Goal: Task Accomplishment & Management: Manage account settings

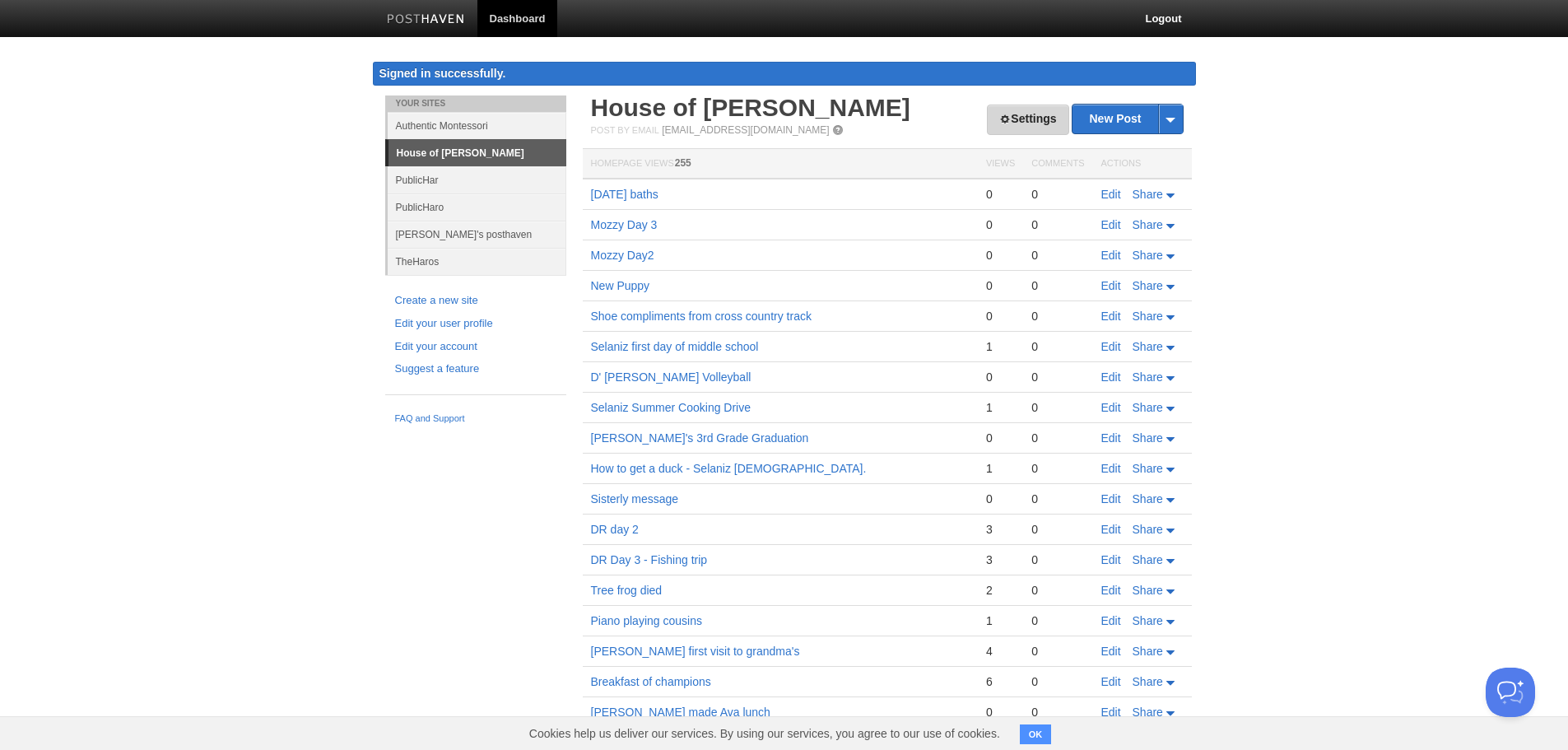
click at [1047, 120] on link "Settings" at bounding box center [1027, 120] width 81 height 30
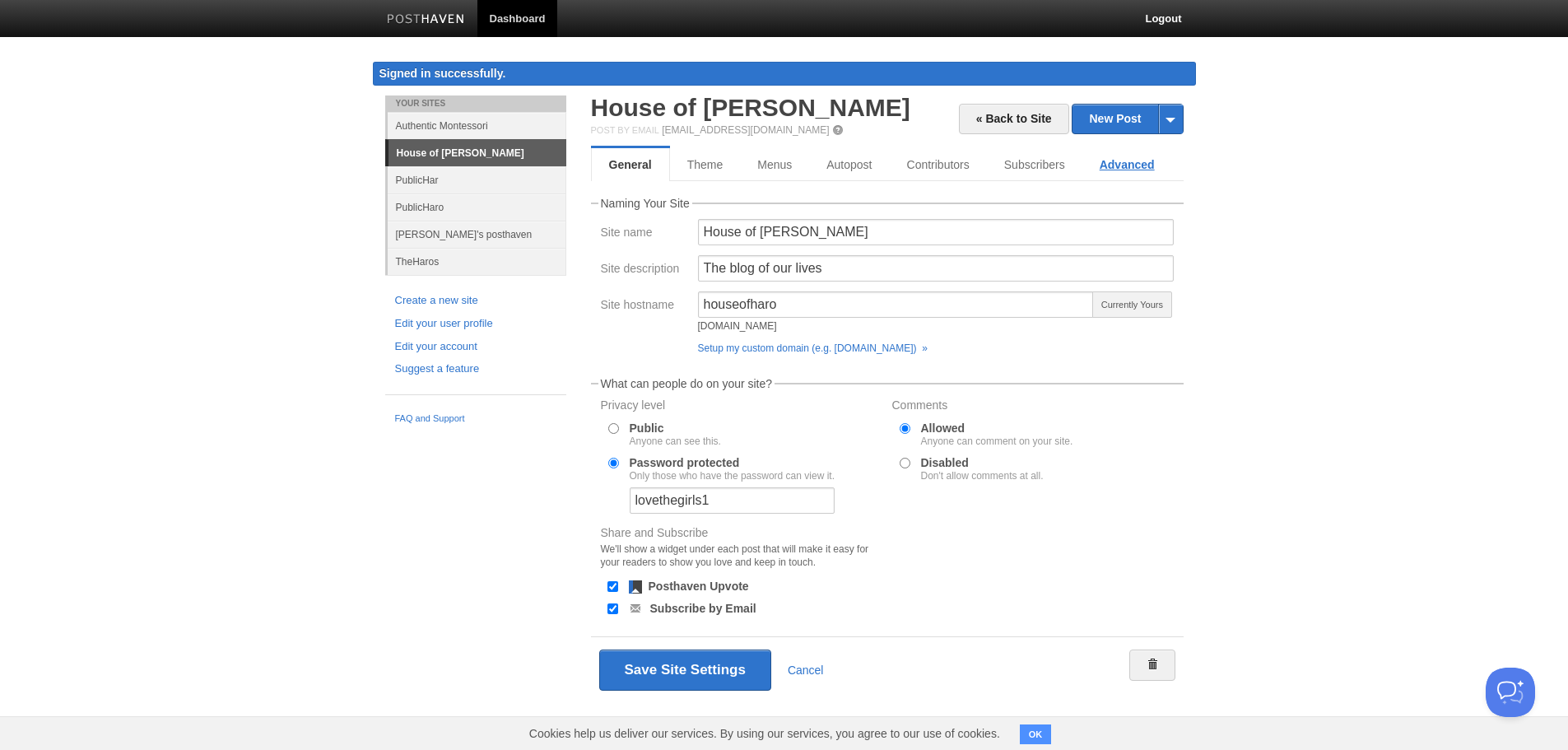
click at [1130, 166] on link "Advanced" at bounding box center [1127, 165] width 89 height 33
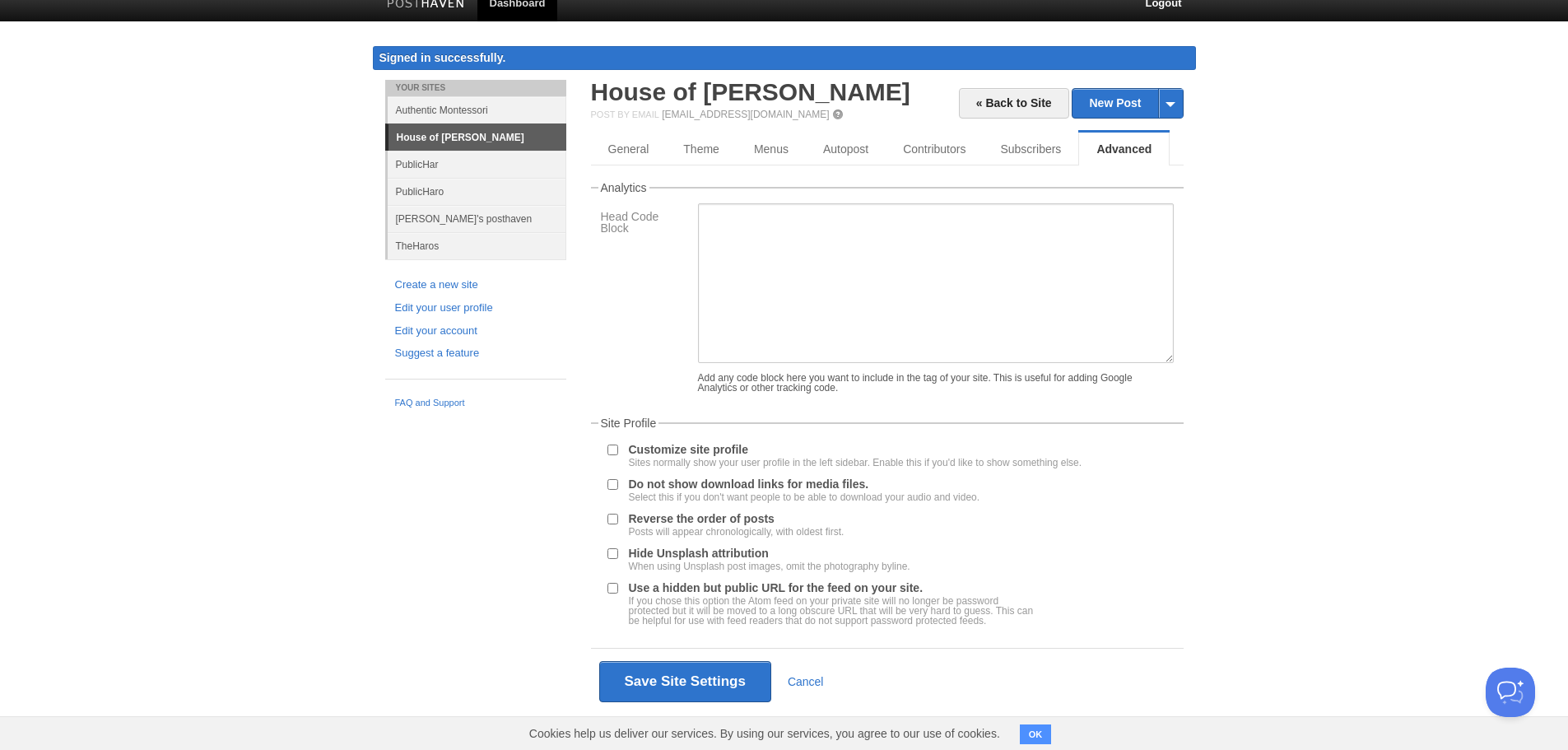
scroll to position [29, 0]
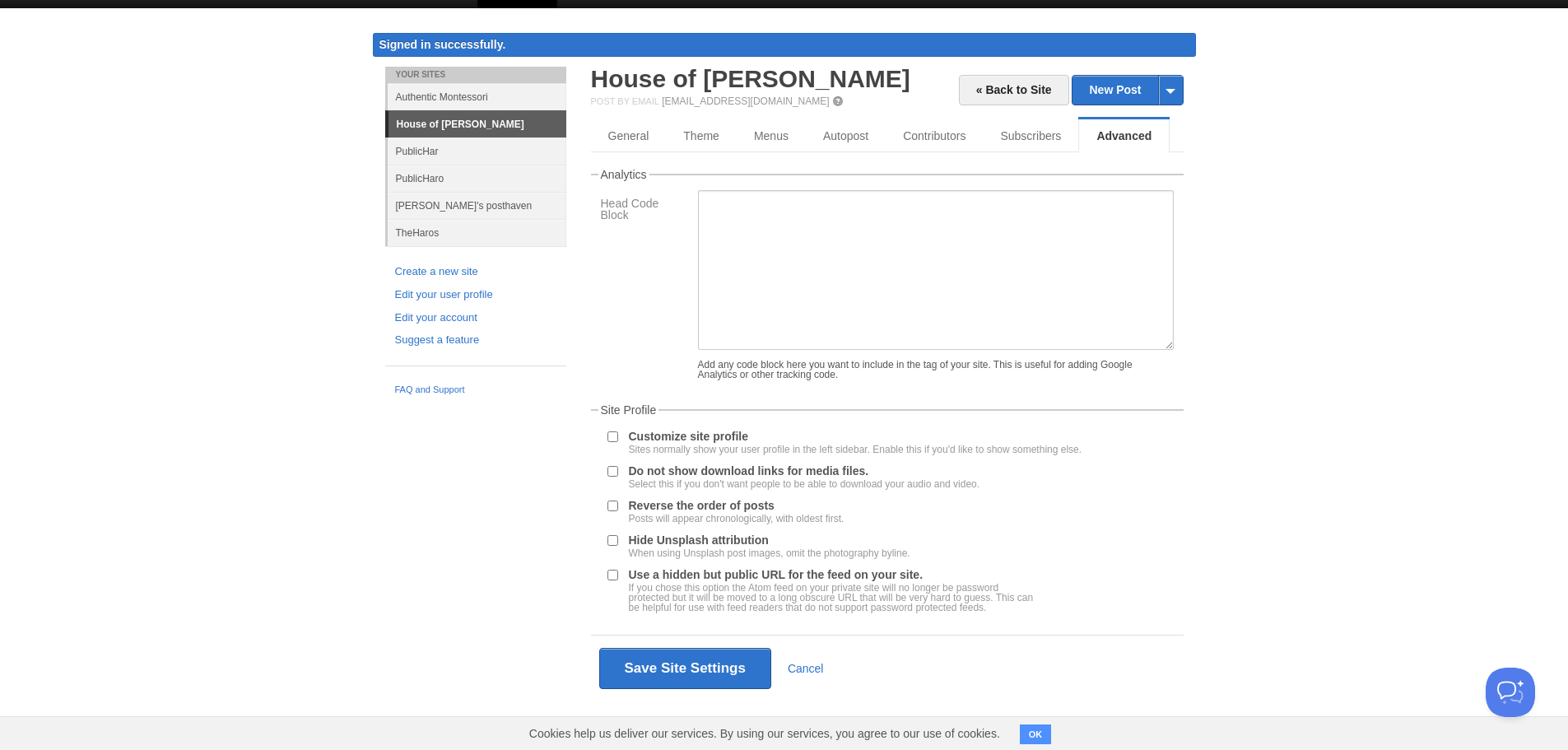
click at [1024, 737] on button "OK" at bounding box center [1036, 735] width 32 height 20
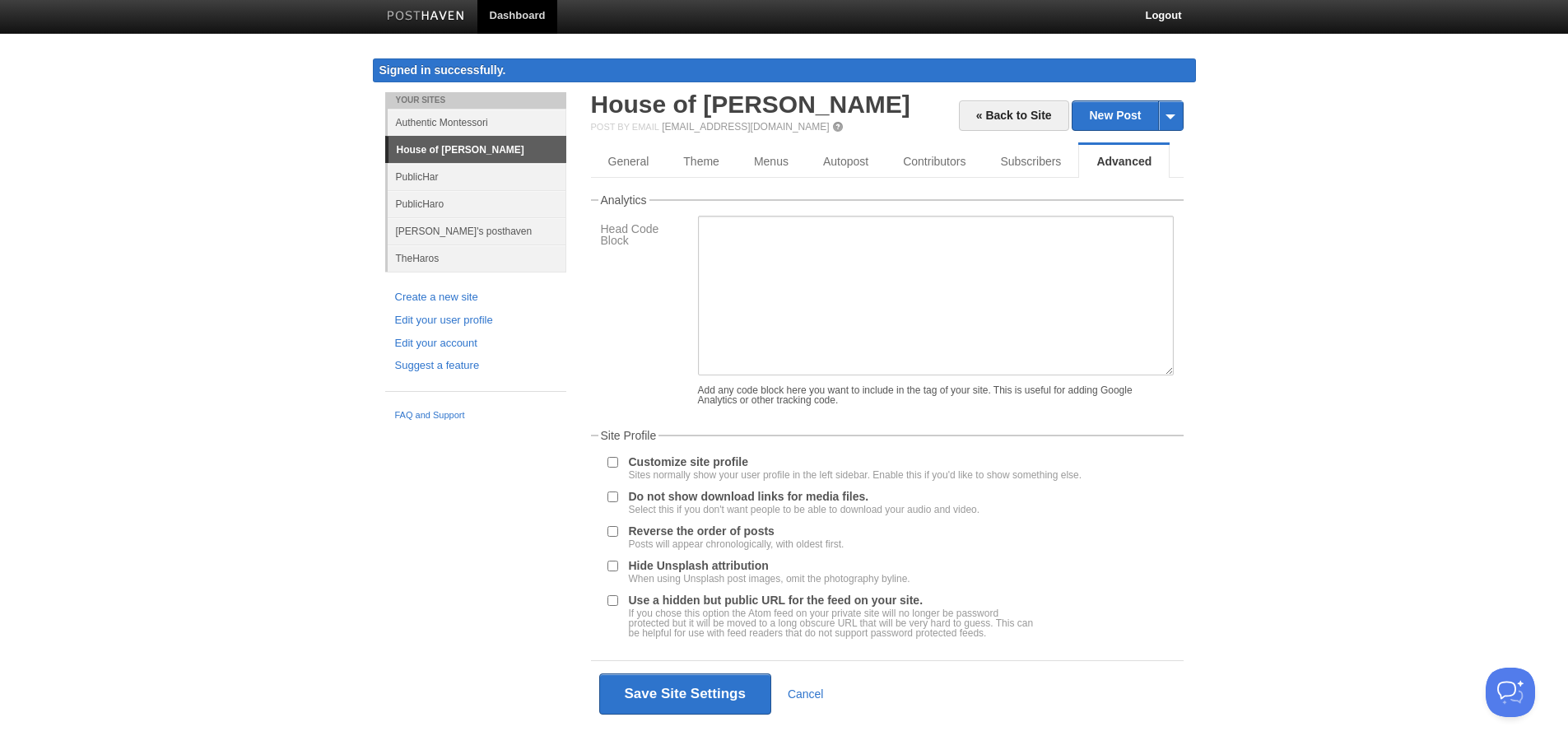
scroll to position [0, 0]
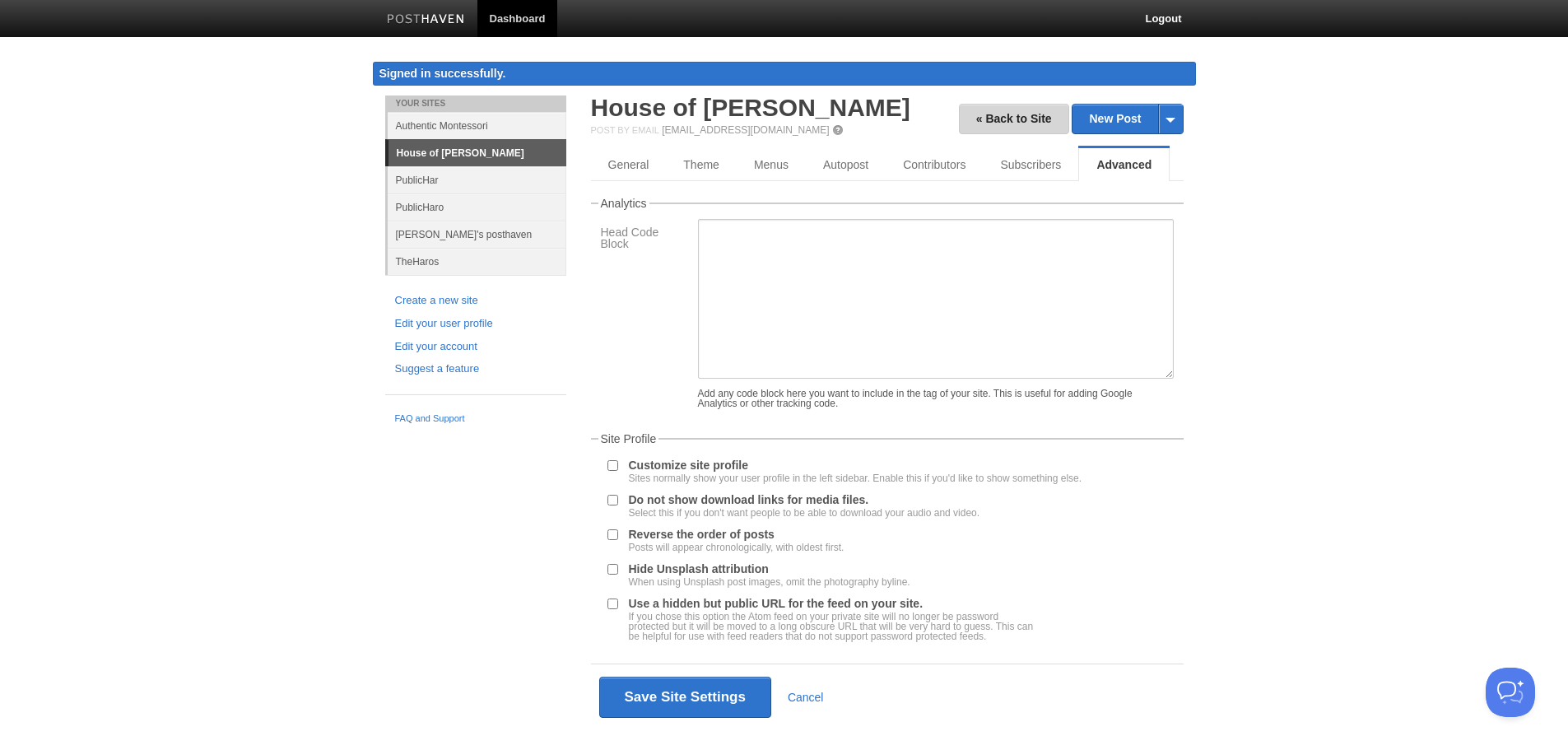
click at [1022, 119] on link "« Back to Site" at bounding box center [1013, 119] width 110 height 30
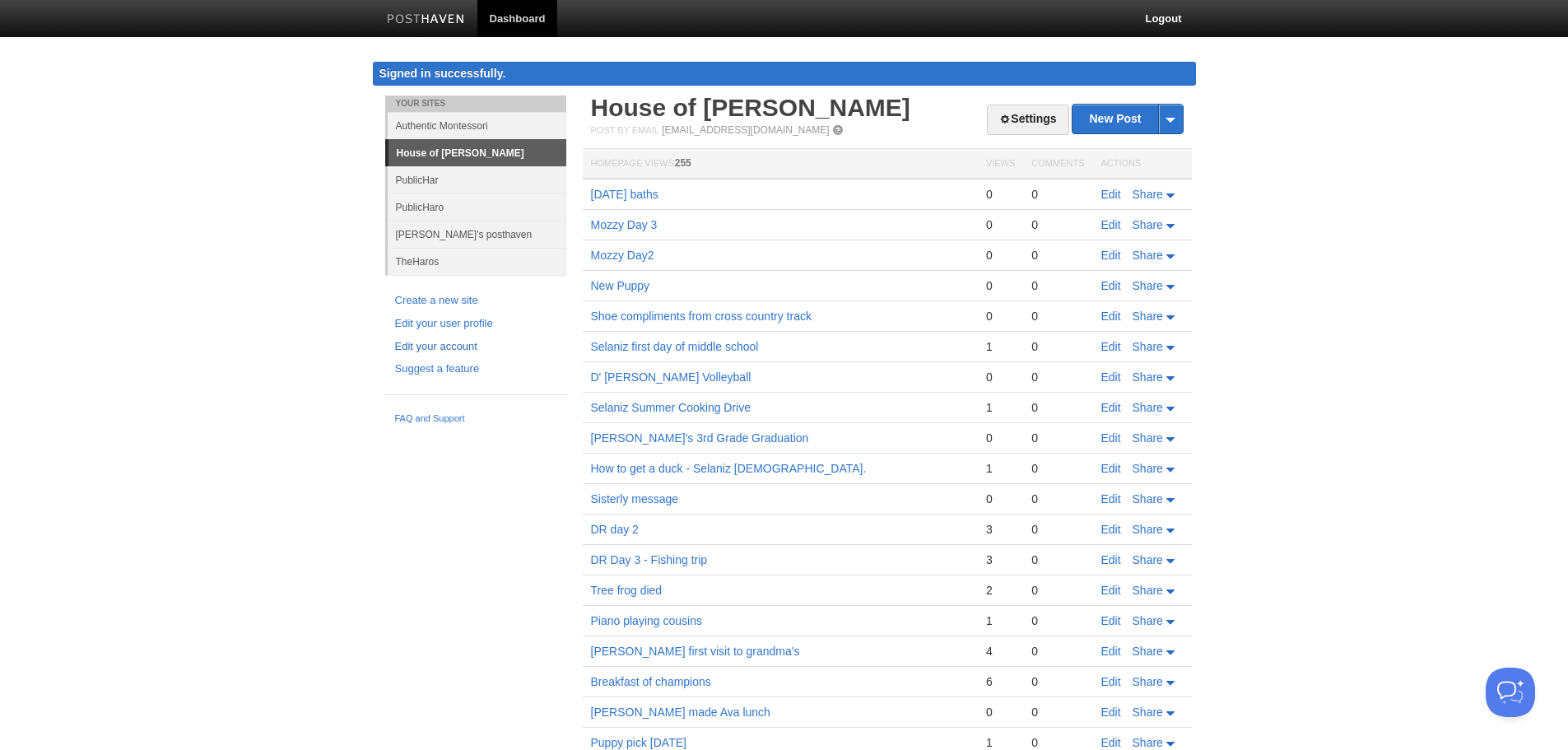
click at [428, 345] on link "Edit your account" at bounding box center [476, 346] width 161 height 17
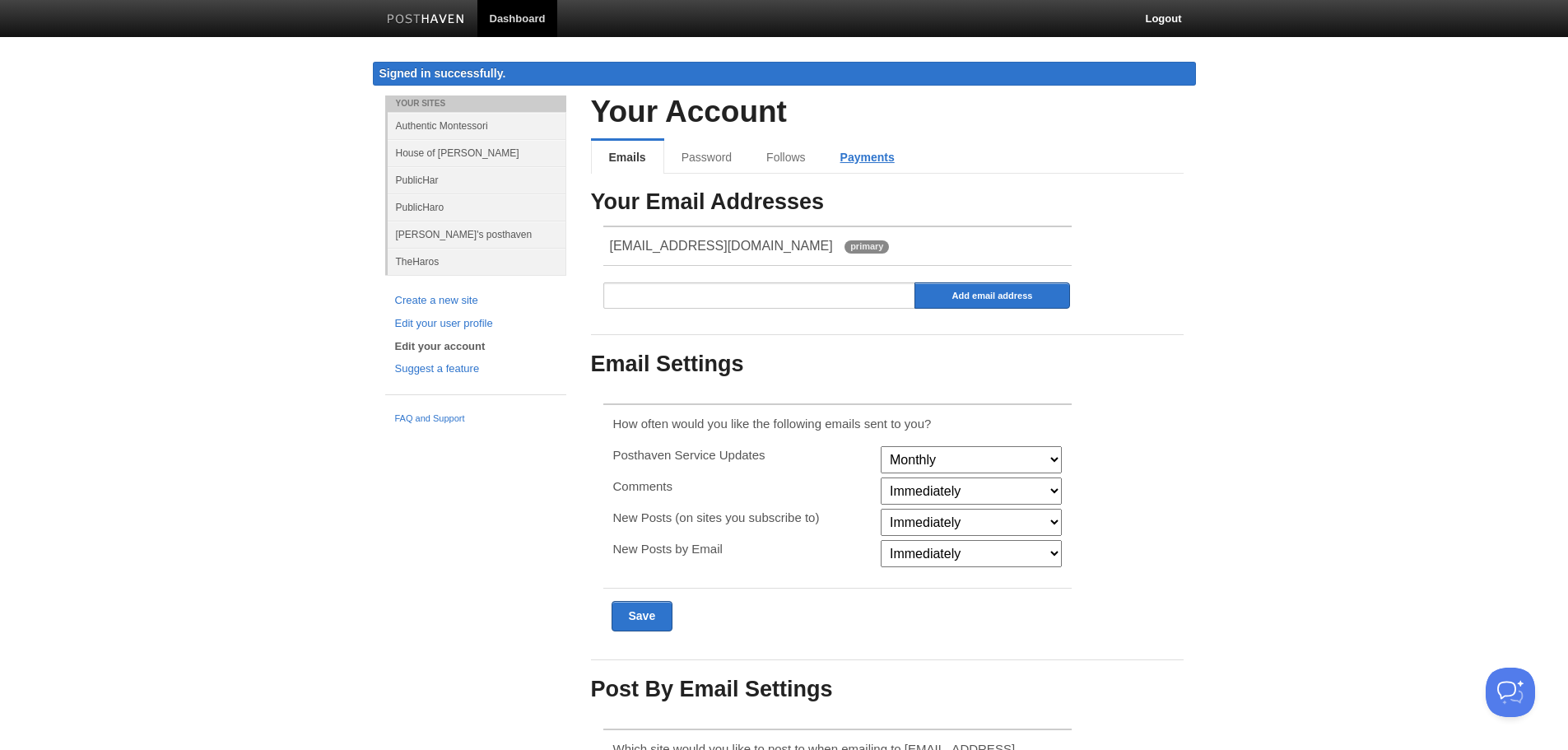
click at [875, 158] on link "Payments" at bounding box center [867, 157] width 89 height 33
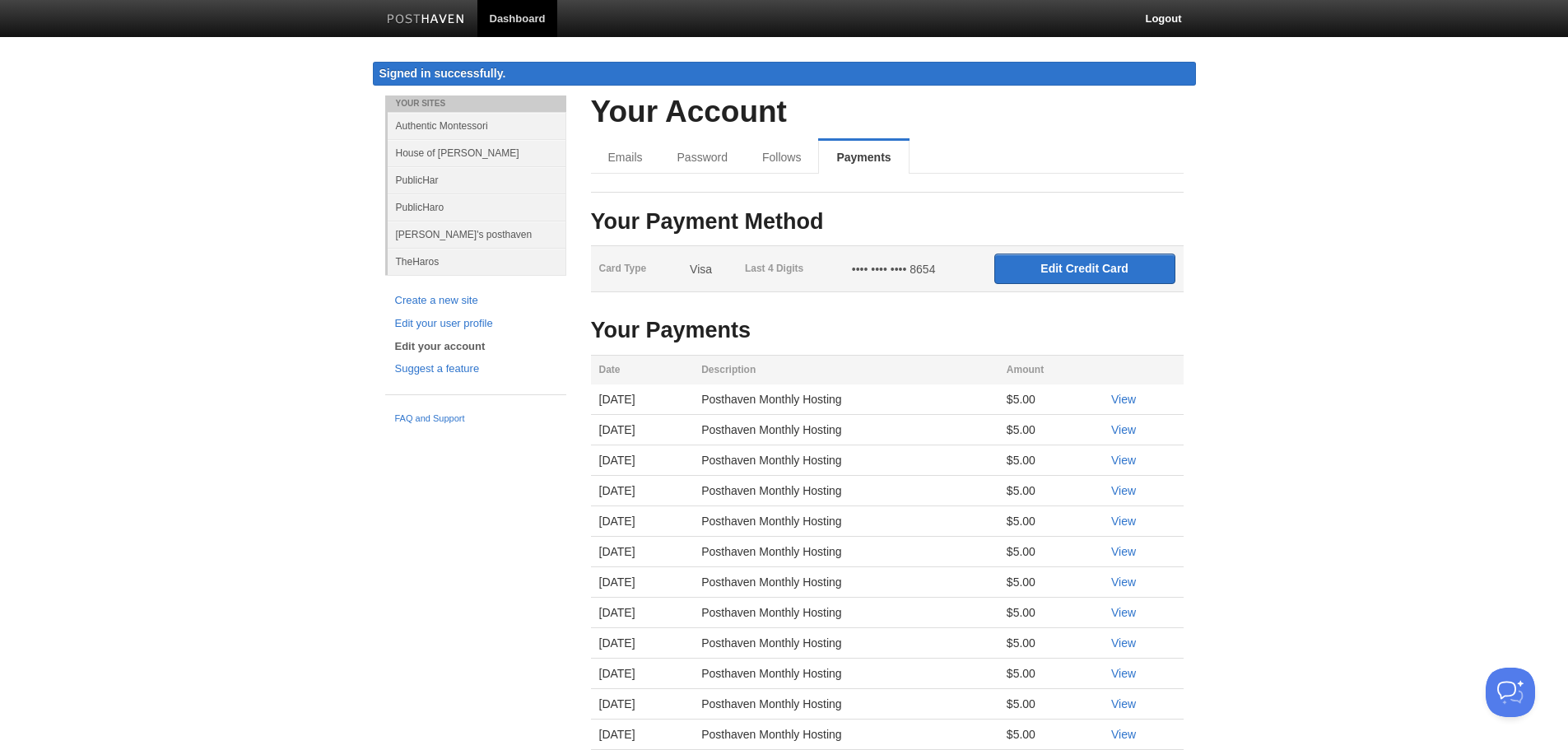
click at [435, 26] on img at bounding box center [425, 21] width 78 height 13
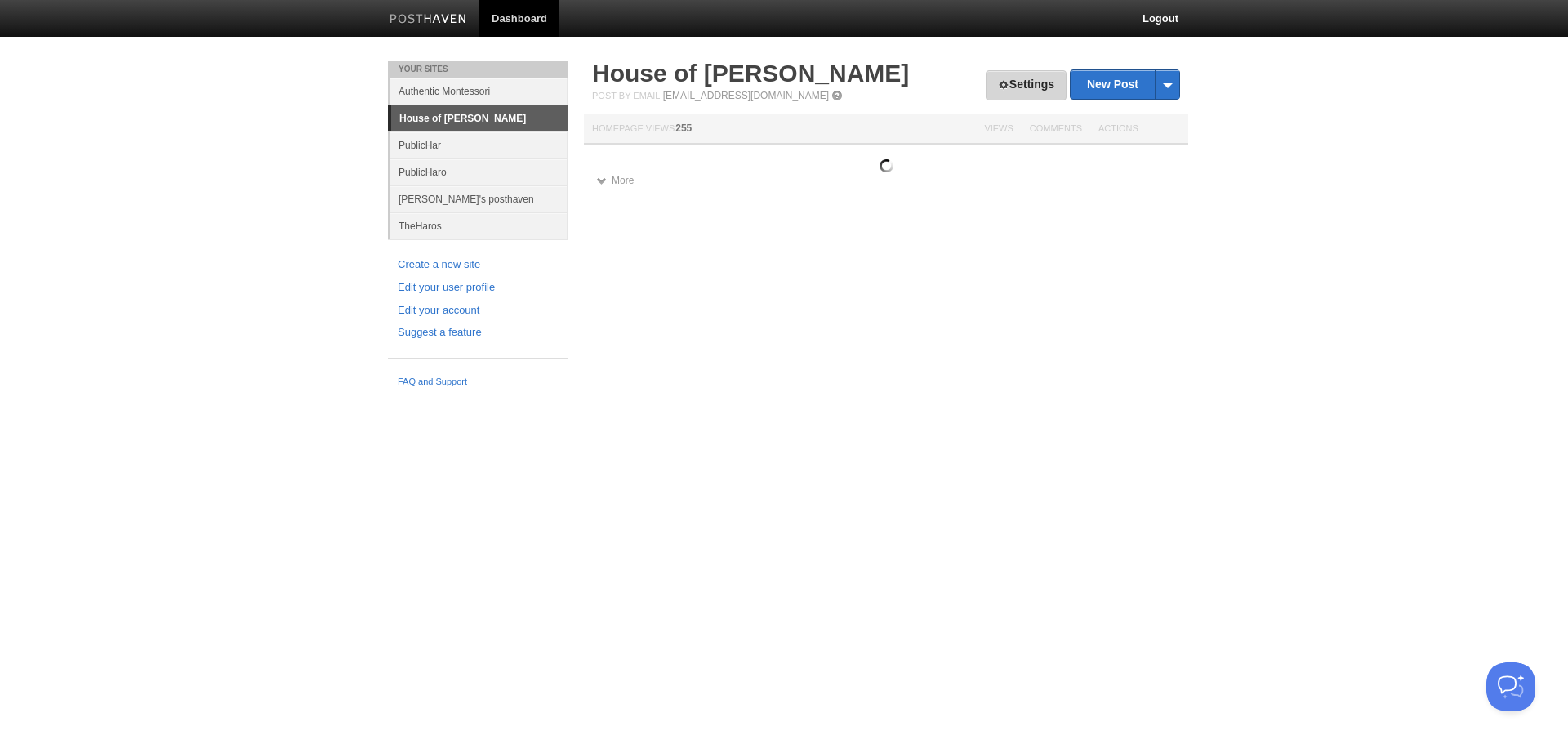
click at [1018, 83] on link "Settings" at bounding box center [1026, 85] width 81 height 30
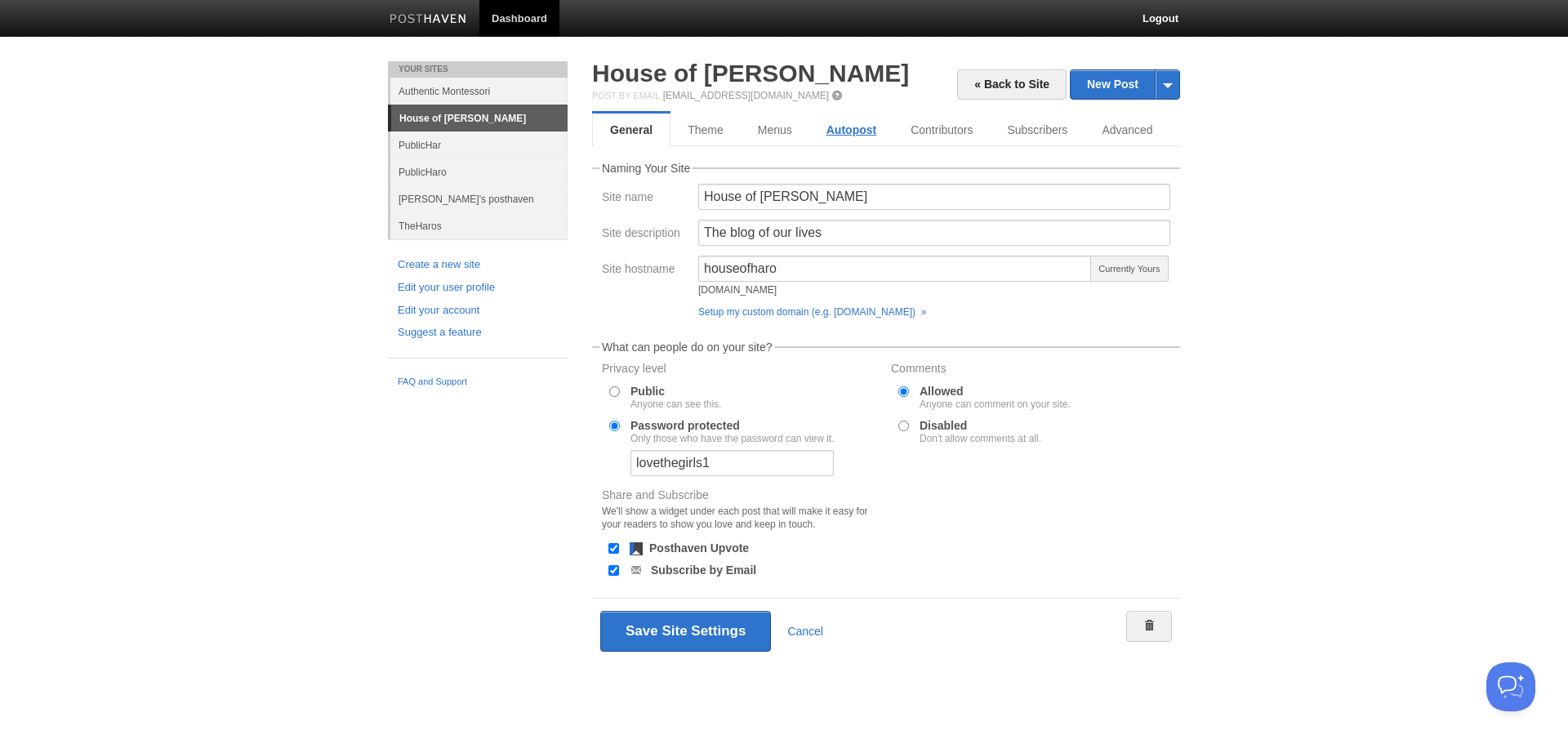
click at [859, 135] on link "Autopost" at bounding box center [851, 130] width 84 height 33
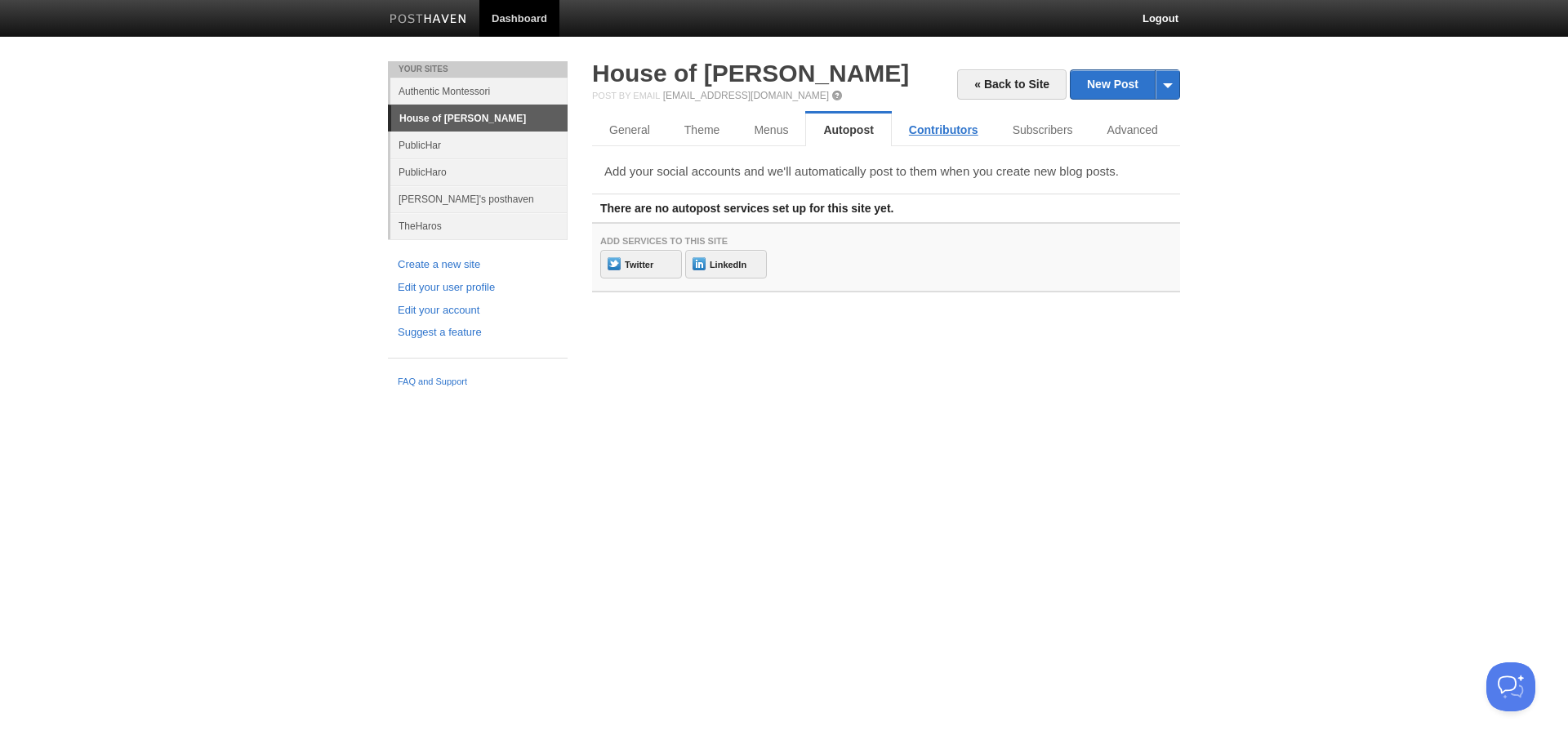
click at [945, 141] on link "Contributors" at bounding box center [943, 130] width 104 height 33
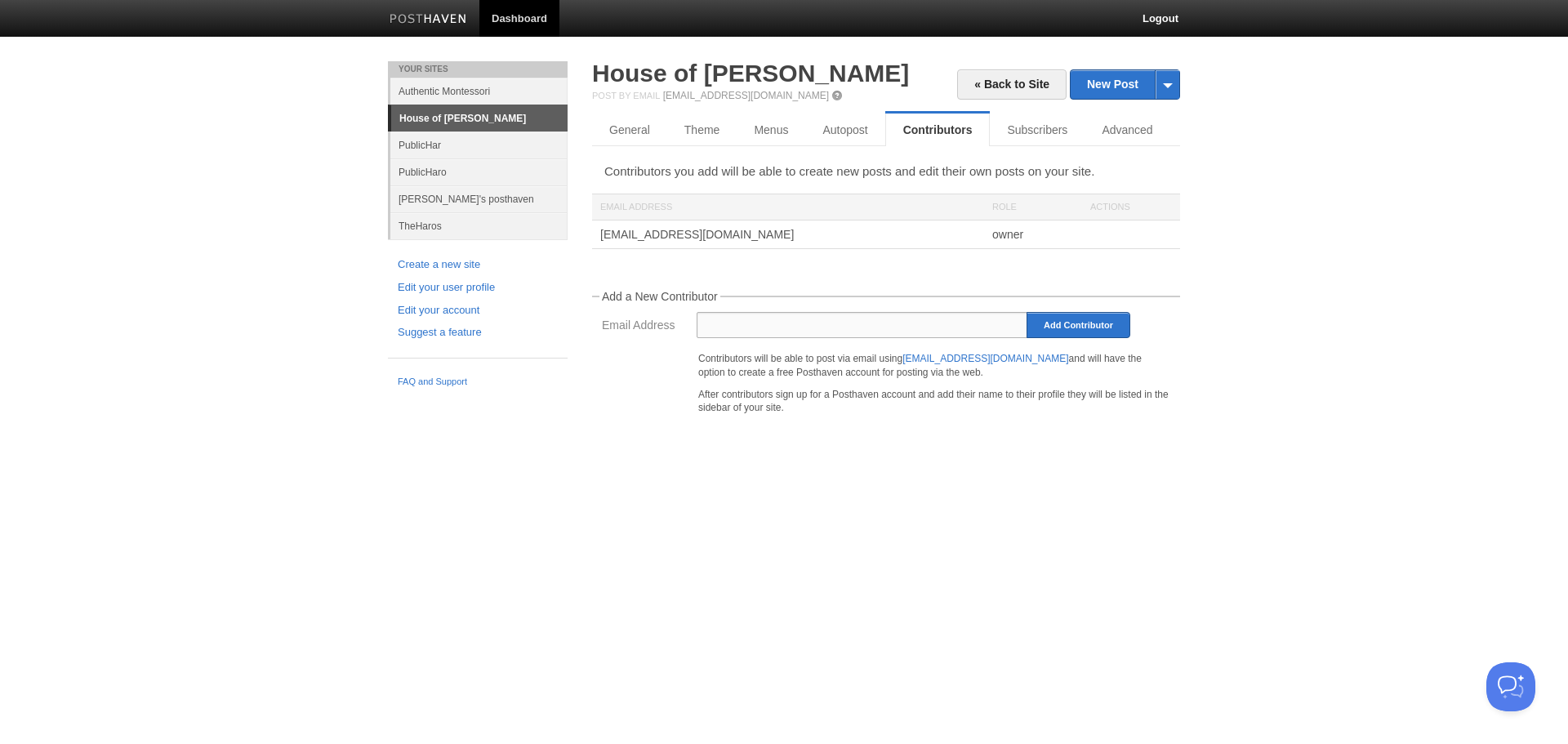
click at [732, 327] on input "Email Address" at bounding box center [863, 325] width 332 height 26
type input "thomas.haro@gmail.com"
click at [1091, 327] on input "Add Contributor" at bounding box center [1078, 325] width 104 height 26
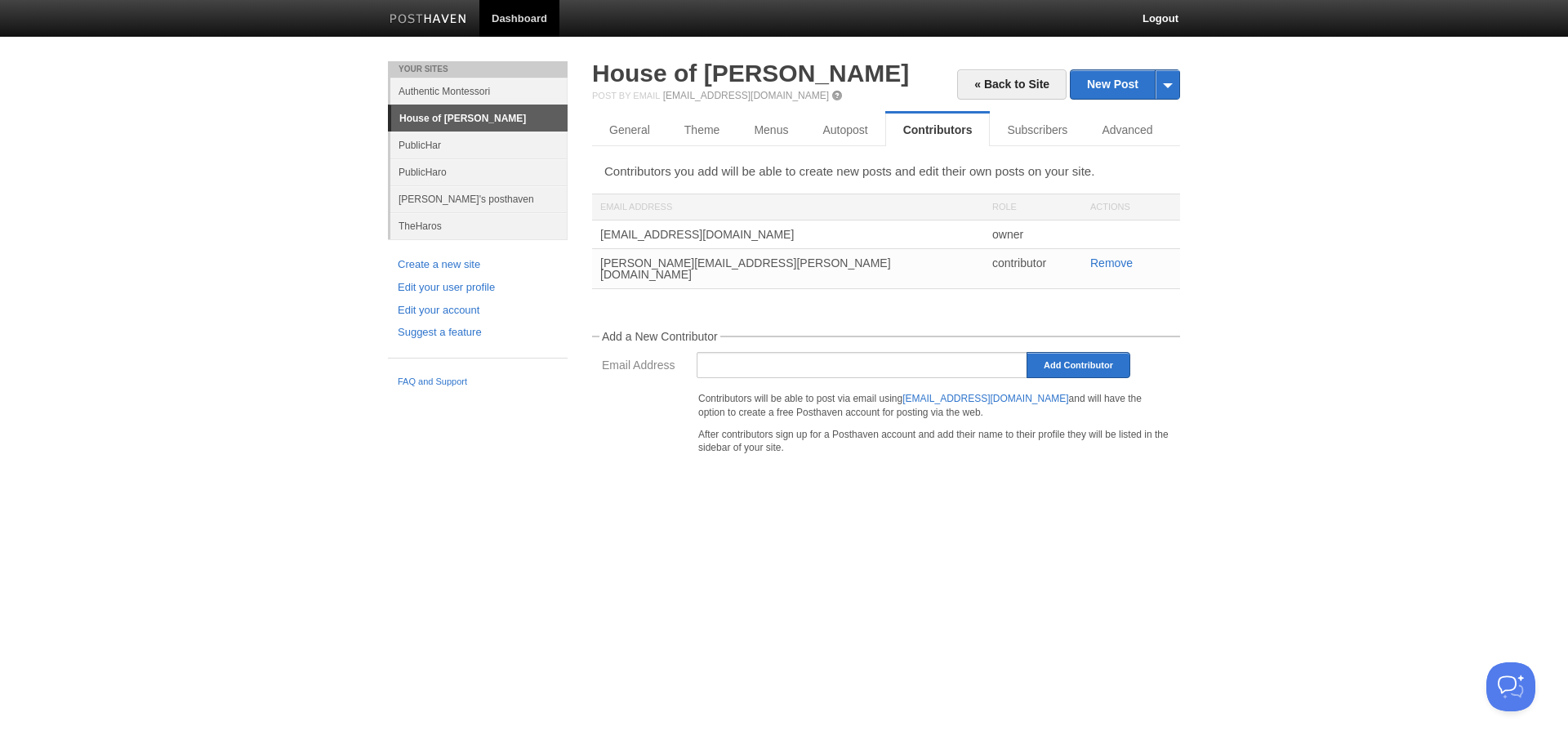
click at [439, 21] on img at bounding box center [428, 20] width 77 height 12
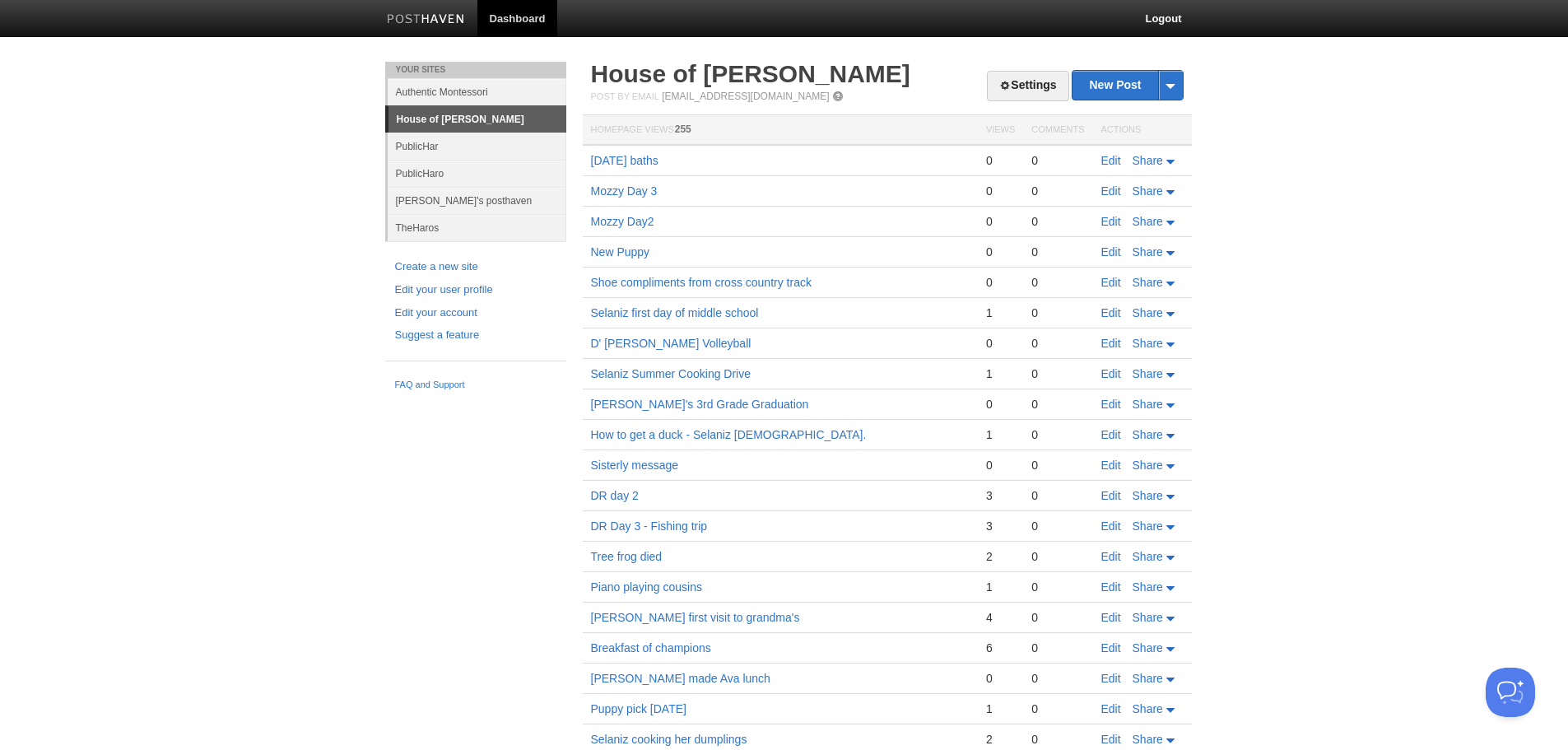
click at [633, 183] on td "Mozzy Day 3" at bounding box center [780, 192] width 395 height 30
click at [631, 189] on link "Mozzy Day 3" at bounding box center [624, 191] width 67 height 13
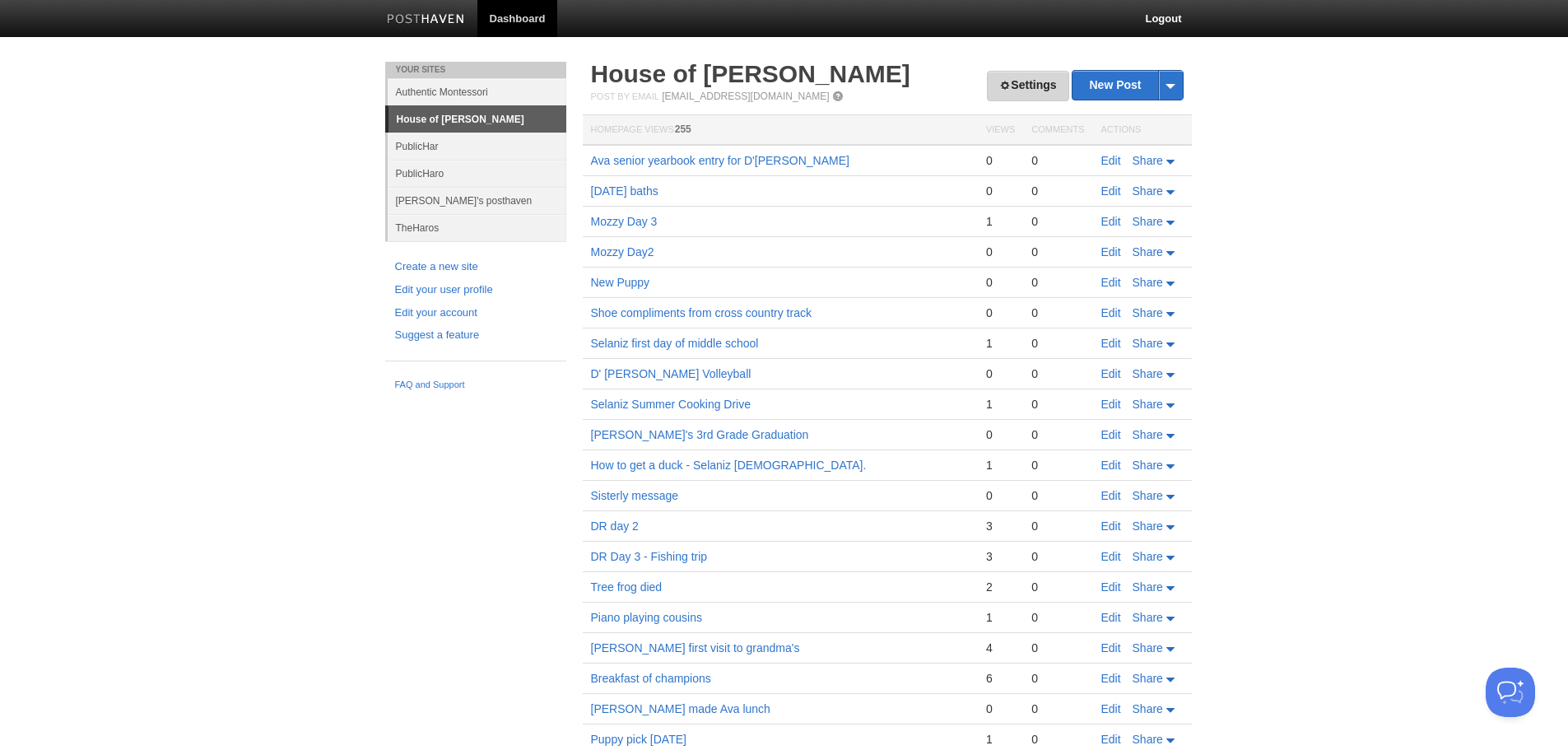
click at [1030, 88] on link "Settings" at bounding box center [1027, 86] width 81 height 30
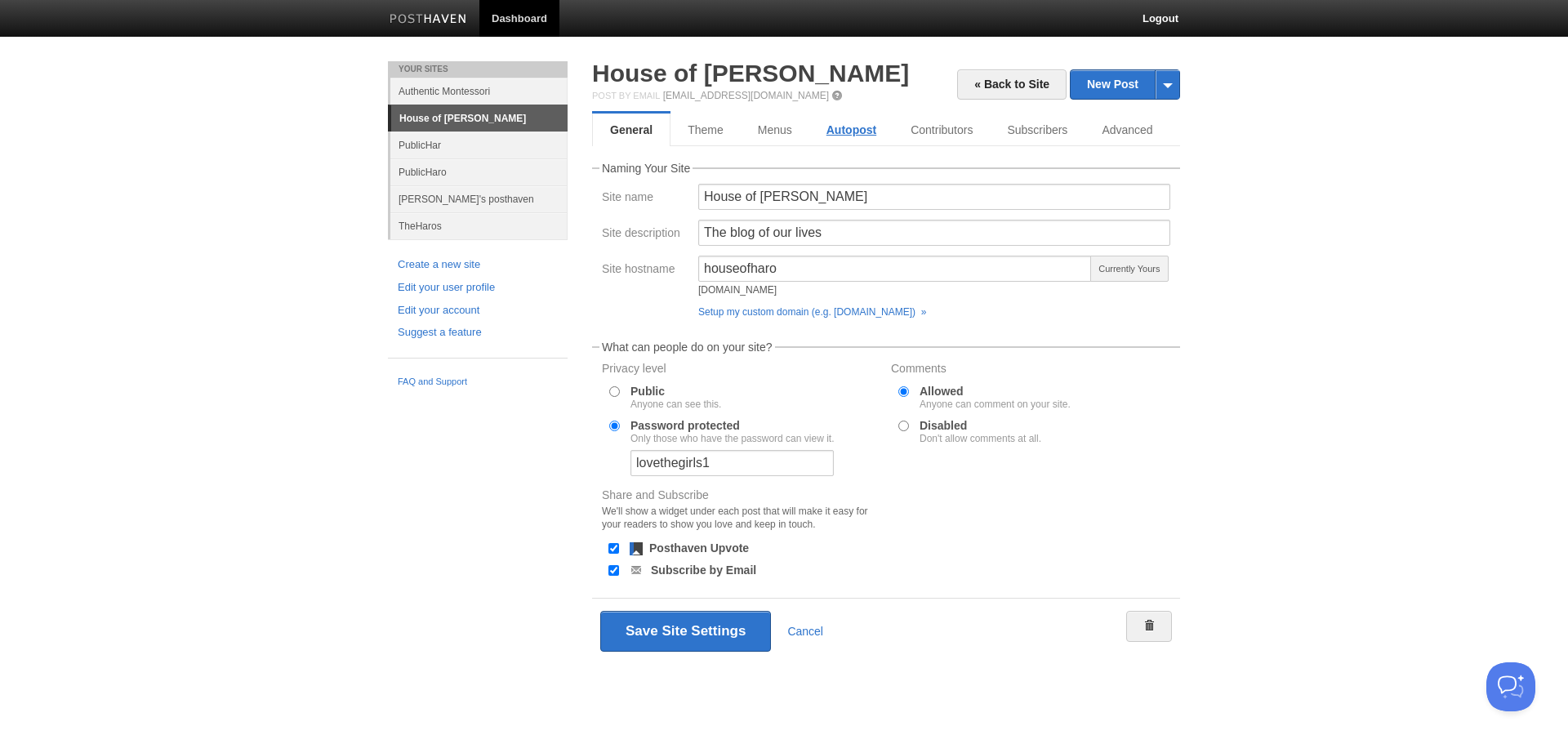
click at [834, 127] on link "Autopost" at bounding box center [851, 130] width 84 height 33
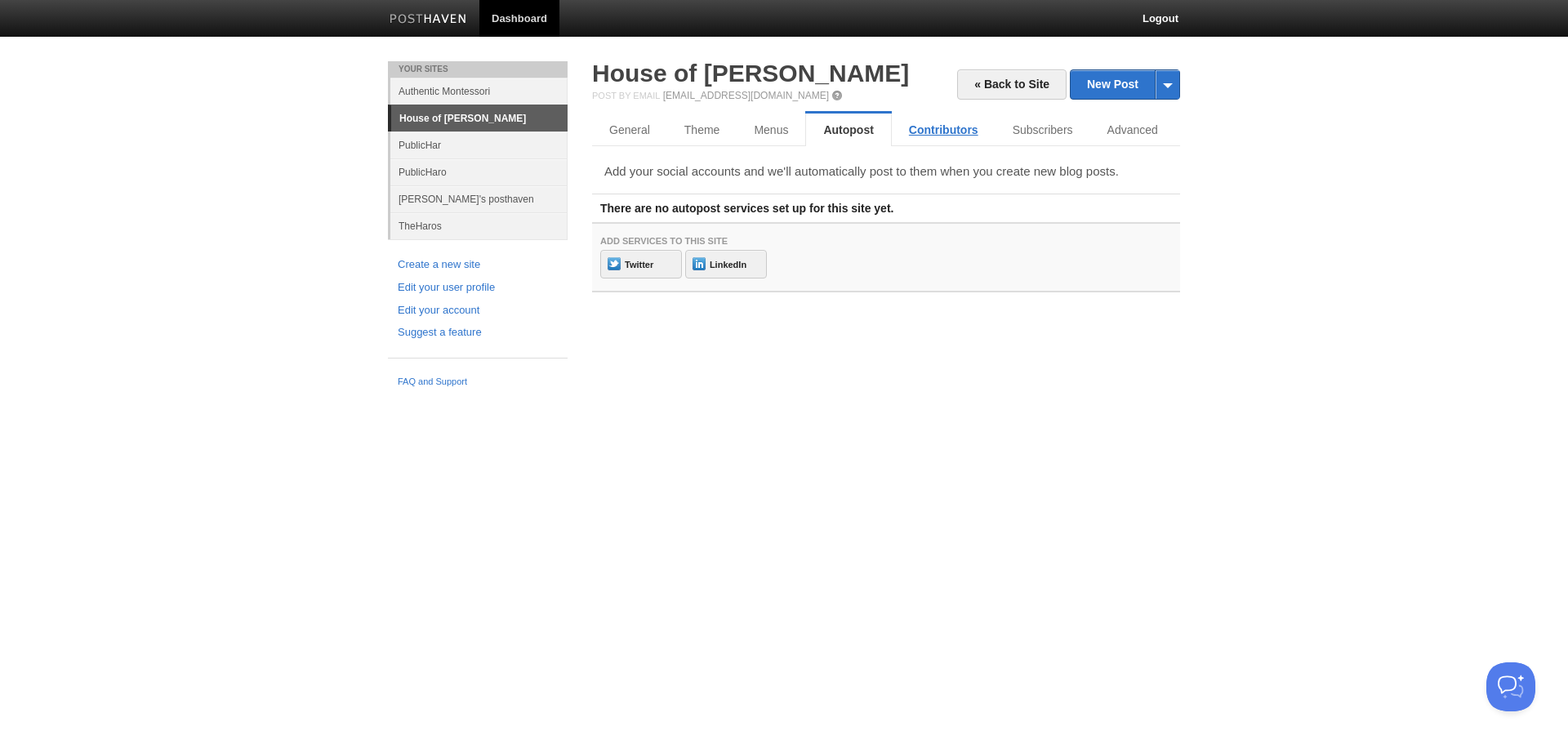
click at [923, 130] on link "Contributors" at bounding box center [943, 130] width 104 height 33
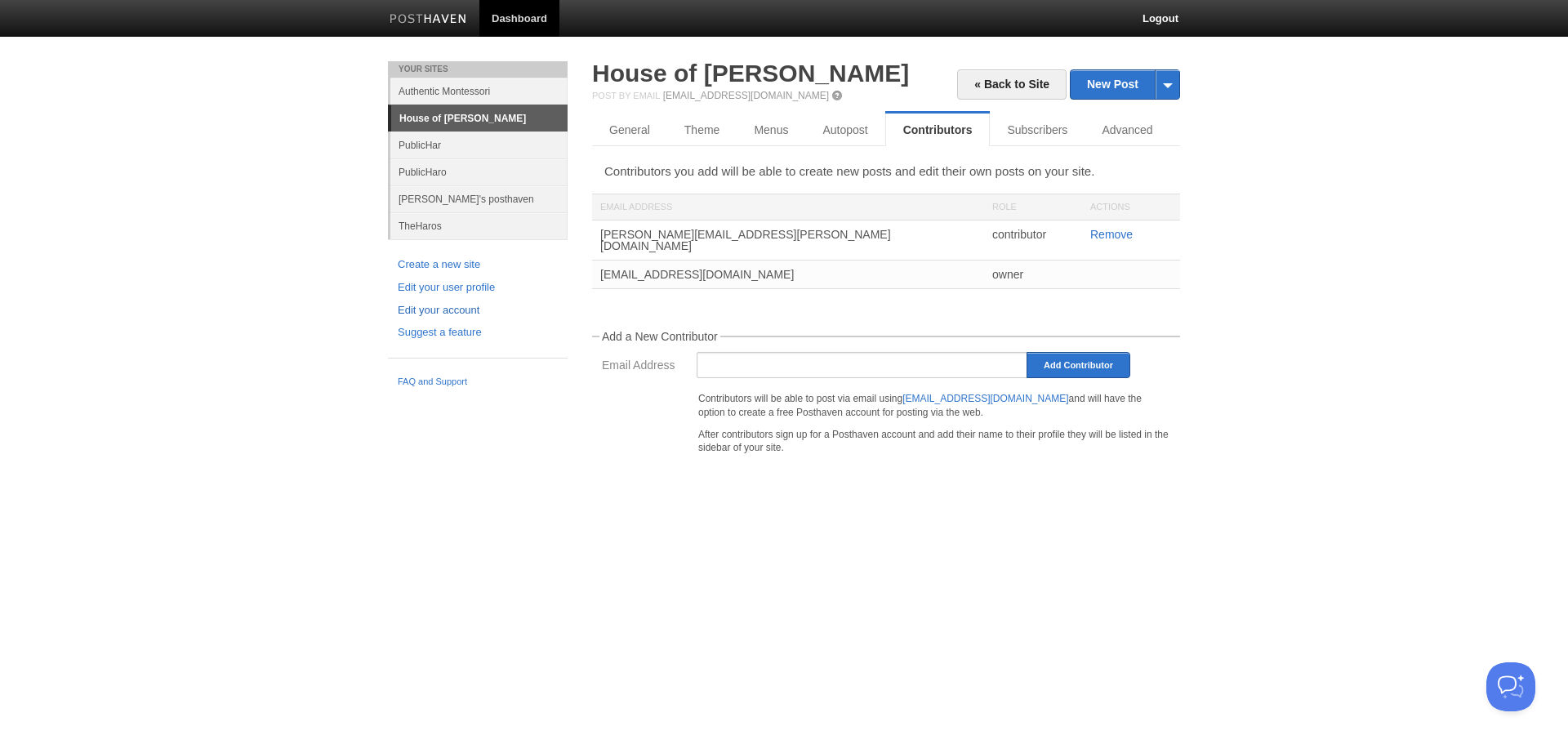
click at [453, 311] on link "Edit your account" at bounding box center [477, 310] width 160 height 17
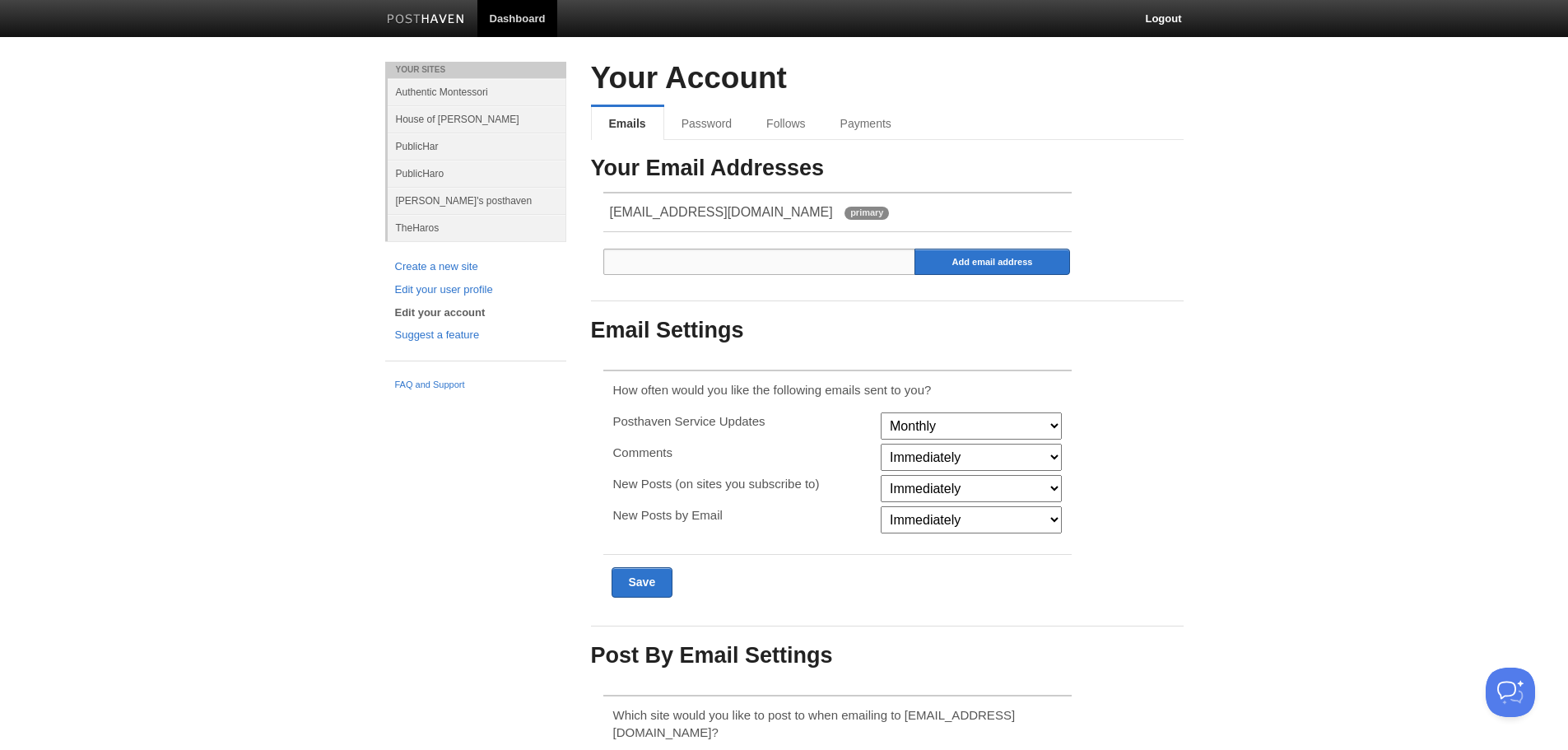
click at [697, 268] on input "email" at bounding box center [759, 261] width 313 height 26
type input "[PERSON_NAME][EMAIL_ADDRESS][PERSON_NAME][DOMAIN_NAME]"
click at [969, 260] on input "Add email address" at bounding box center [992, 261] width 157 height 26
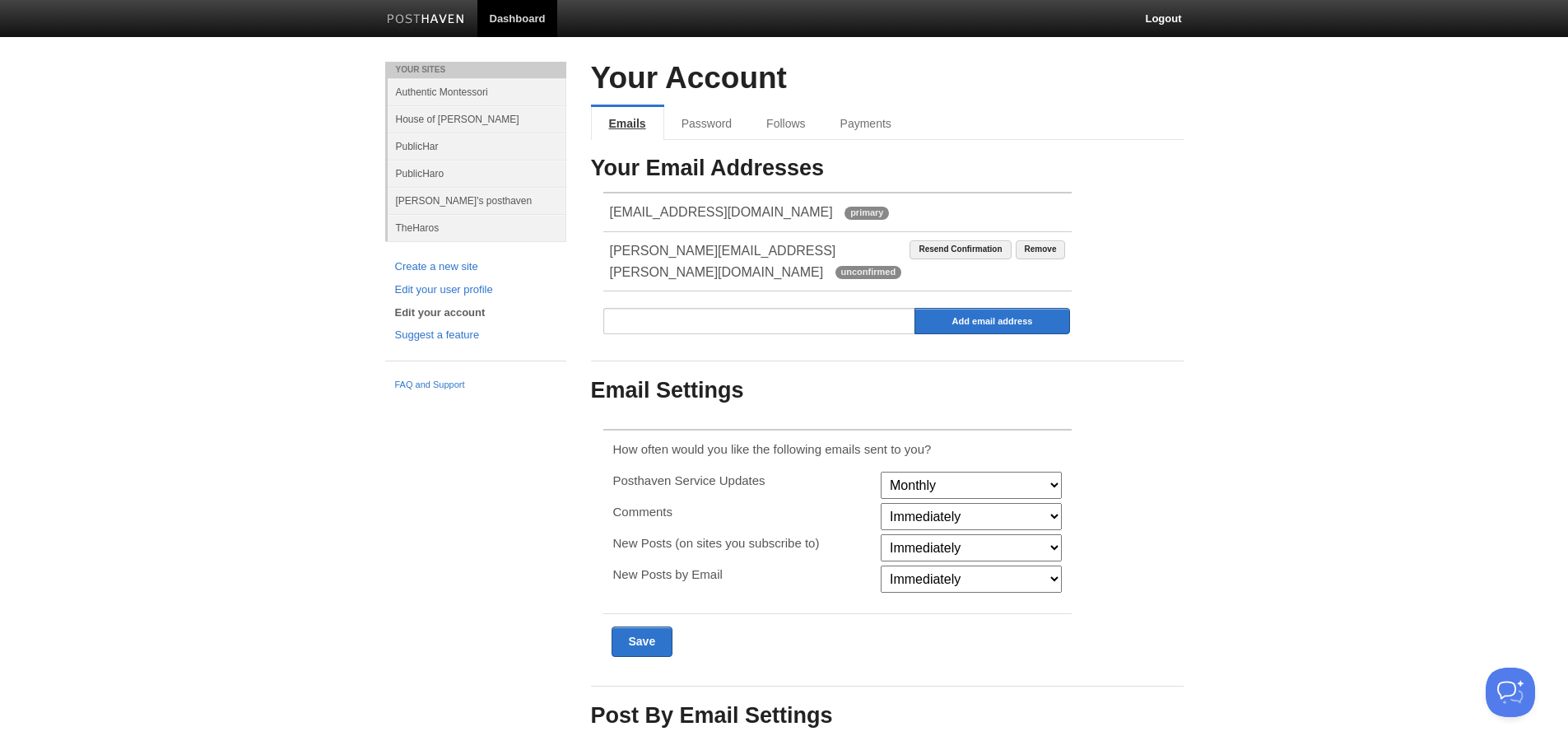
click at [615, 119] on link "Emails" at bounding box center [628, 124] width 73 height 33
click at [631, 124] on link "Emails" at bounding box center [628, 124] width 73 height 33
click at [445, 387] on link "FAQ and Support" at bounding box center [476, 385] width 161 height 15
